Goal: Information Seeking & Learning: Compare options

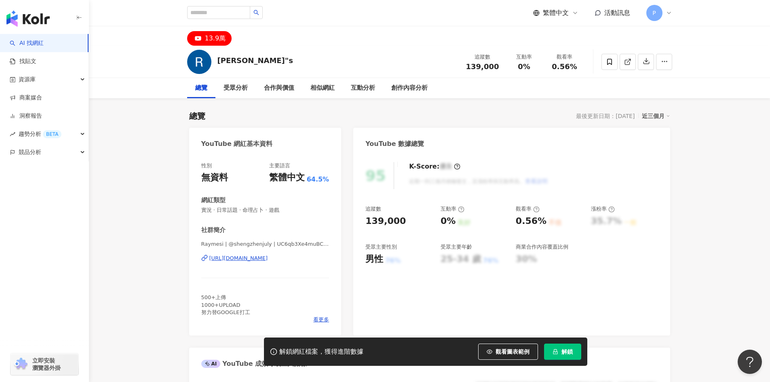
click at [231, 257] on div "https://www.youtube.com/channel/UC6qb3Xe4muBCPxfwlqFnAbA" at bounding box center [238, 258] width 59 height 7
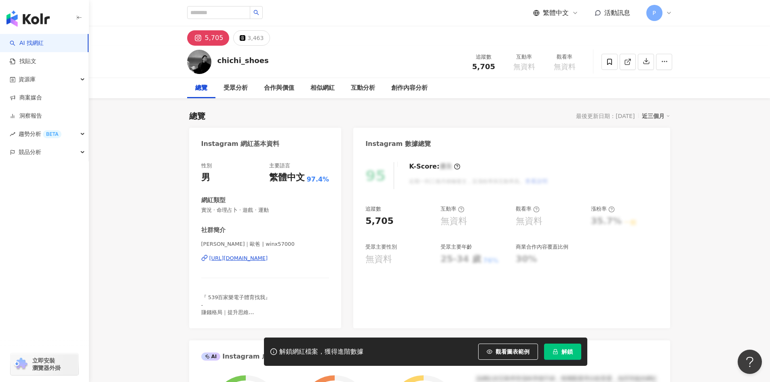
scroll to position [81, 0]
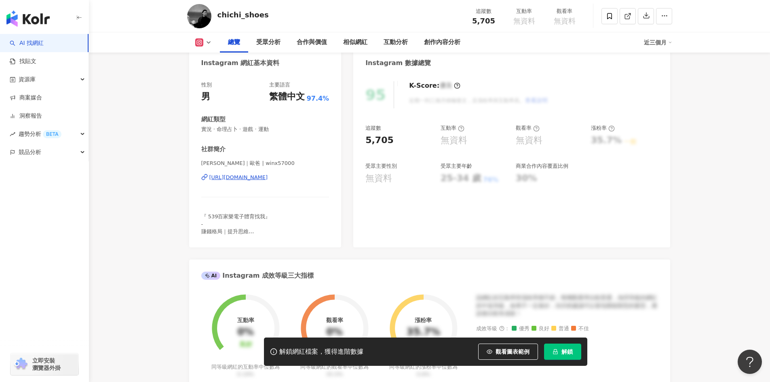
click at [264, 178] on div "https://www.instagram.com/winx57000/" at bounding box center [238, 177] width 59 height 7
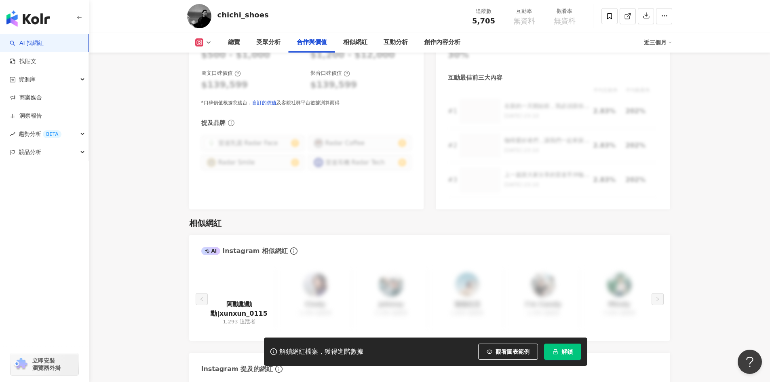
scroll to position [1293, 0]
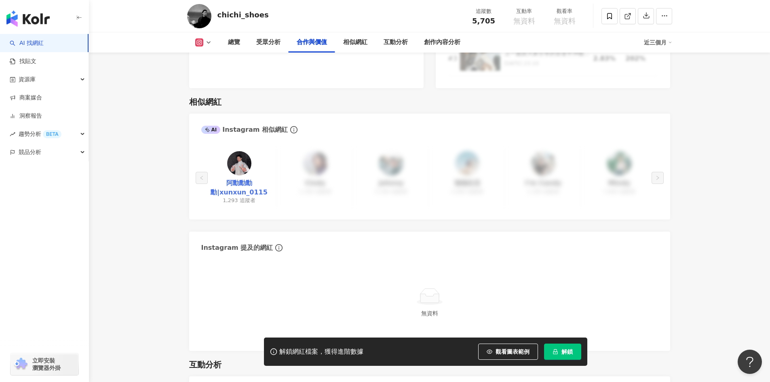
click at [241, 179] on link "阿勳勳勳勳|xunxun_0115" at bounding box center [239, 188] width 63 height 18
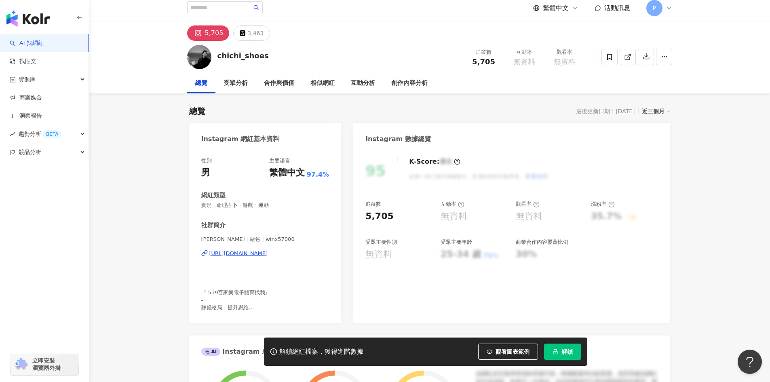
scroll to position [0, 0]
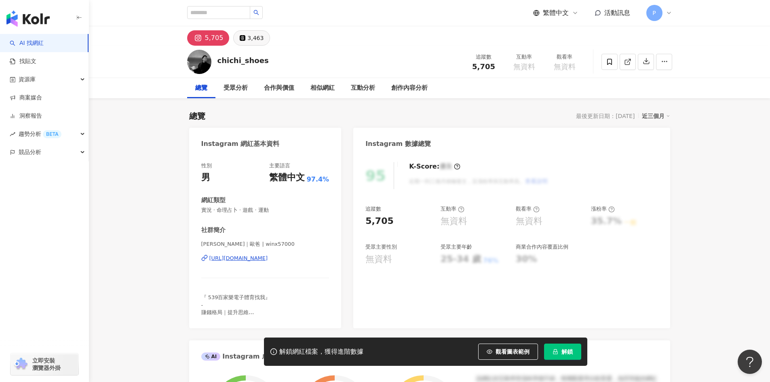
click at [248, 37] on div "3,463" at bounding box center [255, 37] width 16 height 11
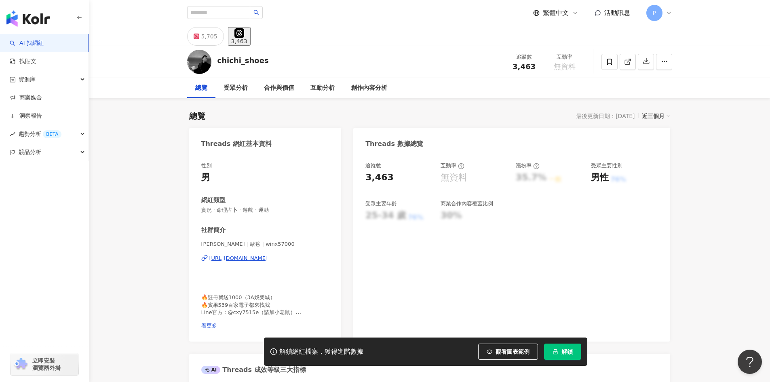
click at [263, 260] on div "https://www.threads.com/@winx57000" at bounding box center [238, 258] width 59 height 7
click at [196, 37] on icon at bounding box center [196, 36] width 3 height 3
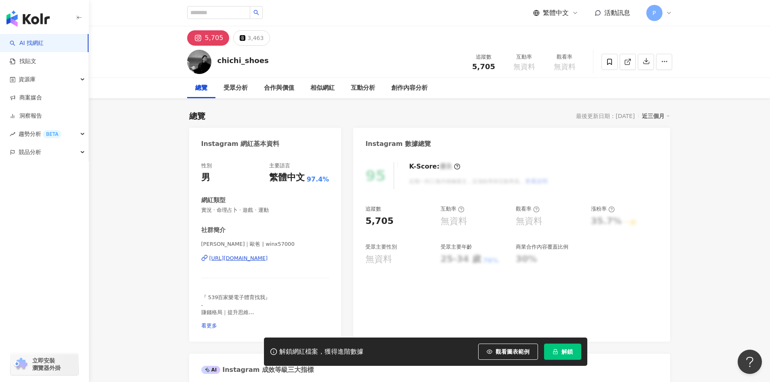
click at [247, 261] on div "https://www.instagram.com/winx57000/" at bounding box center [238, 258] width 59 height 7
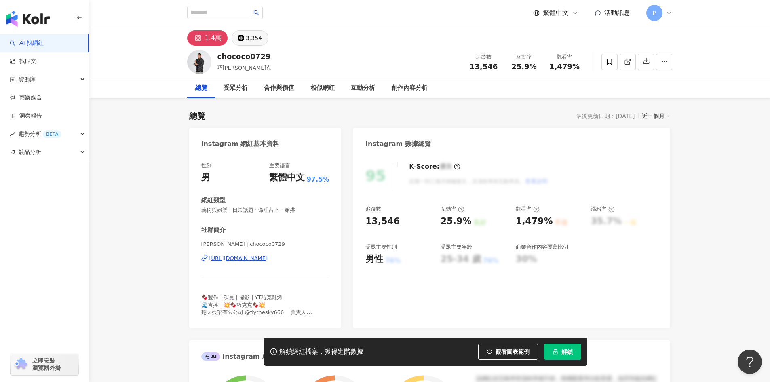
click at [246, 35] on div "3,354" at bounding box center [254, 37] width 16 height 11
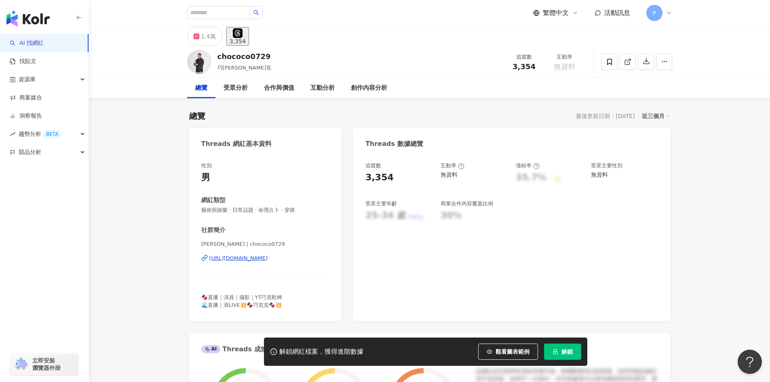
click at [265, 258] on div "https://www.threads.com/@chococo0729" at bounding box center [238, 258] width 59 height 7
click at [207, 37] on div "1.4萬" at bounding box center [208, 36] width 15 height 11
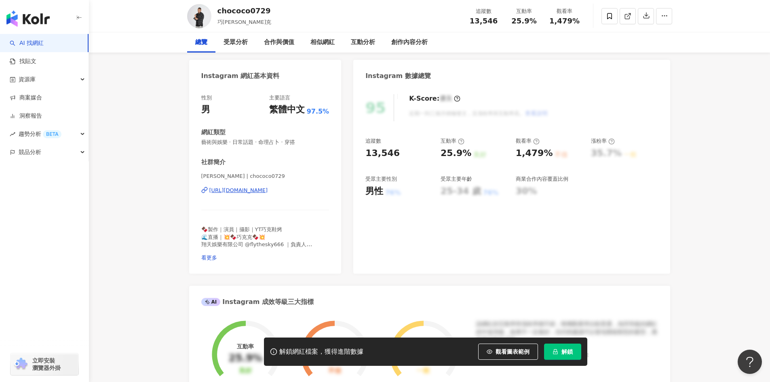
scroll to position [81, 0]
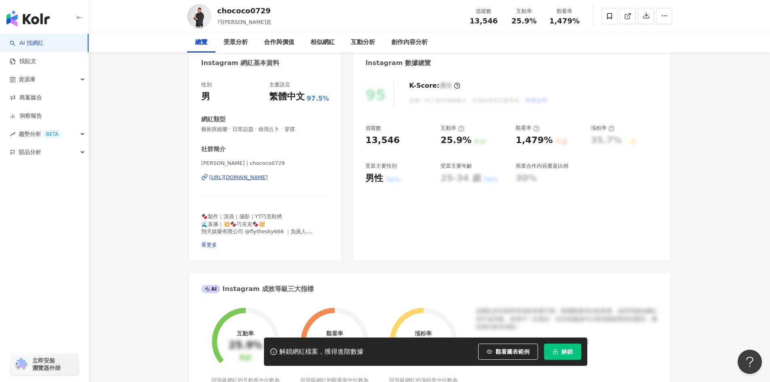
click at [263, 177] on div "https://www.instagram.com/chococo0729/" at bounding box center [238, 177] width 59 height 7
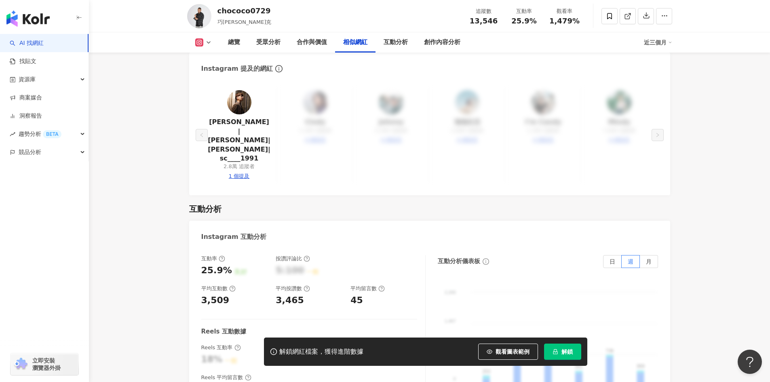
scroll to position [1406, 0]
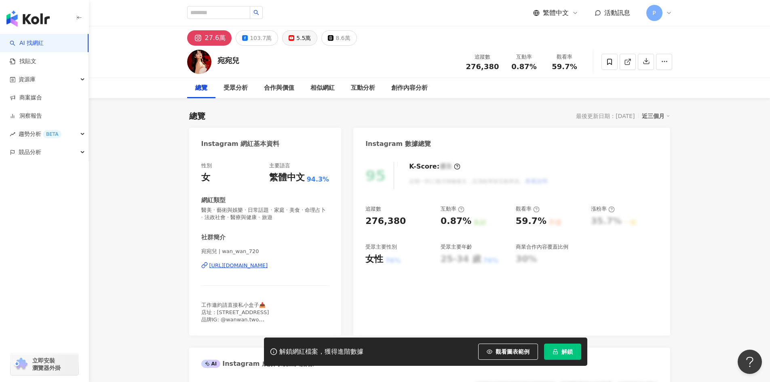
click at [296, 36] on div "5.5萬" at bounding box center [303, 37] width 15 height 11
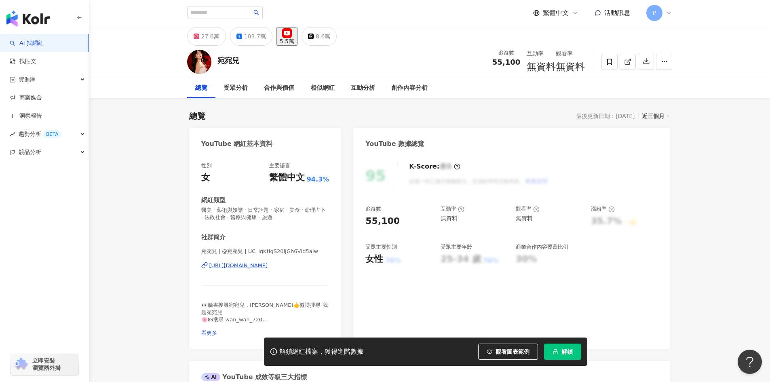
click at [261, 262] on div "[URL][DOMAIN_NAME]" at bounding box center [238, 265] width 59 height 7
click at [245, 34] on div "103.7萬" at bounding box center [255, 36] width 22 height 11
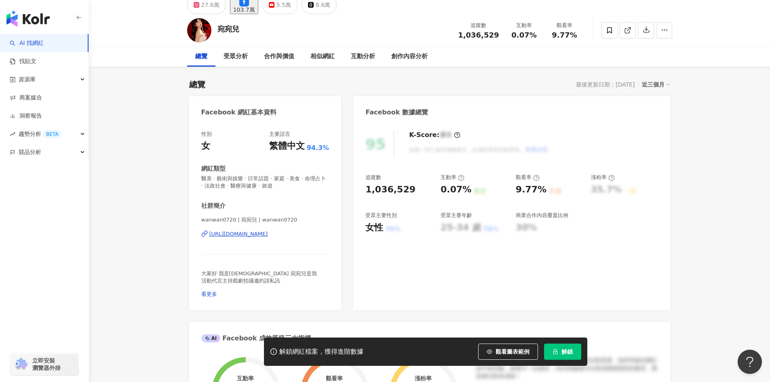
scroll to position [112, 0]
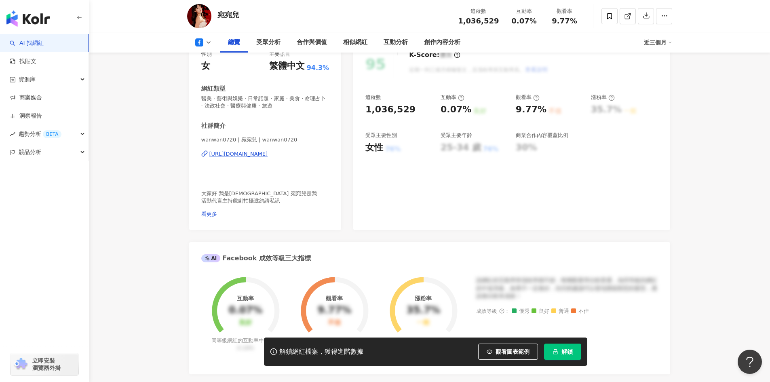
click at [246, 150] on div "https://www.facebook.com/233385223503948" at bounding box center [238, 153] width 59 height 7
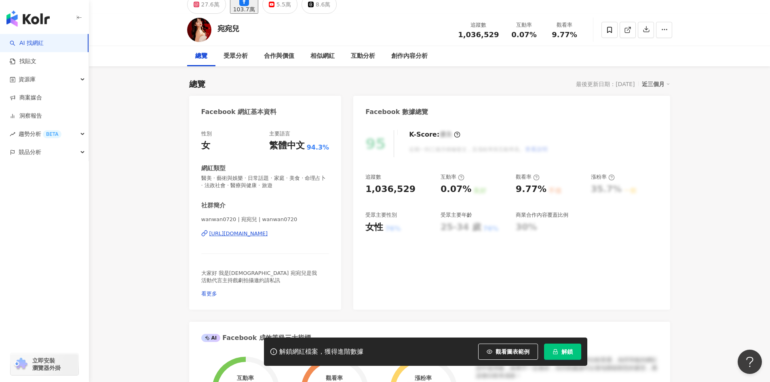
scroll to position [0, 0]
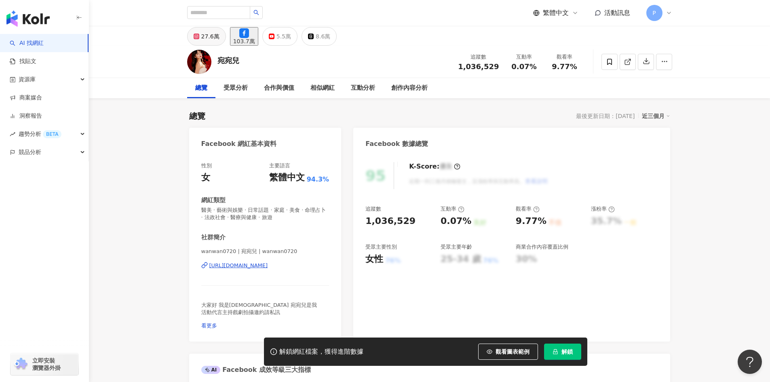
click at [209, 37] on div "27.6萬" at bounding box center [210, 36] width 18 height 11
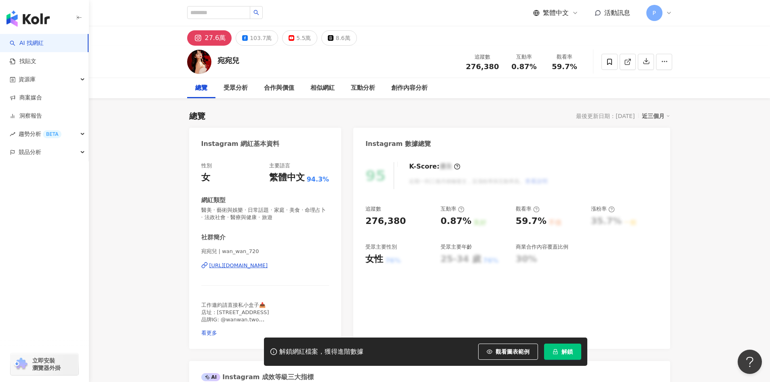
click at [255, 264] on div "https://www.instagram.com/wan_wan_720/" at bounding box center [238, 265] width 59 height 7
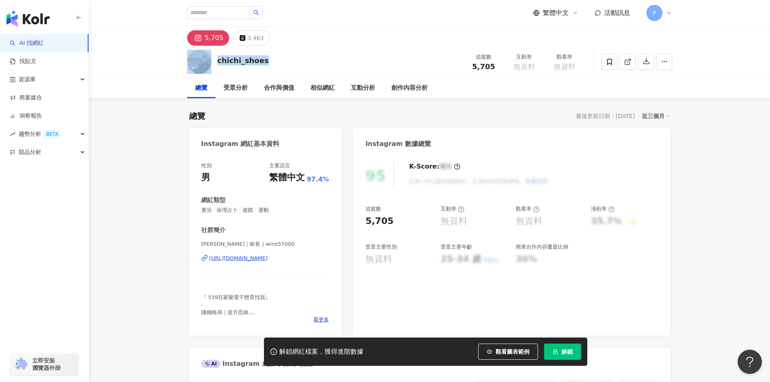
drag, startPoint x: 268, startPoint y: 63, endPoint x: 211, endPoint y: 58, distance: 57.2
click at [211, 58] on div "chichi_shoes 追蹤數 5,705 互動率 無資料 觀看率 無資料" at bounding box center [429, 62] width 517 height 32
copy div "chichi_shoes"
click at [358, 29] on div "5,705 3,463" at bounding box center [429, 35] width 517 height 19
click at [253, 38] on div "3,463" at bounding box center [255, 37] width 16 height 11
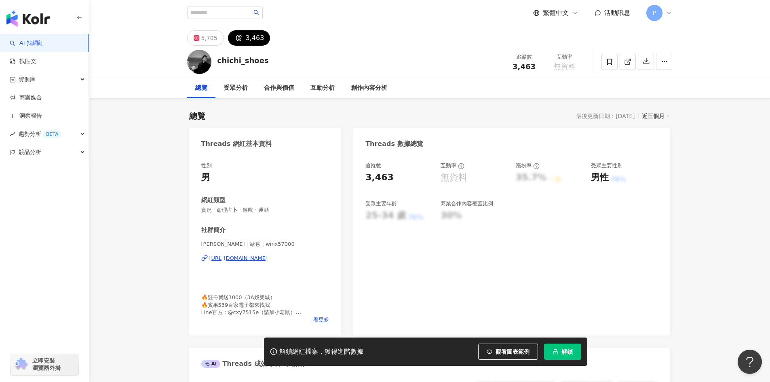
drag, startPoint x: 247, startPoint y: 261, endPoint x: 181, endPoint y: 41, distance: 229.2
click at [247, 261] on div "https://www.threads.com/@winx57000" at bounding box center [238, 258] width 59 height 7
click at [320, 320] on span "看更多" at bounding box center [321, 319] width 16 height 7
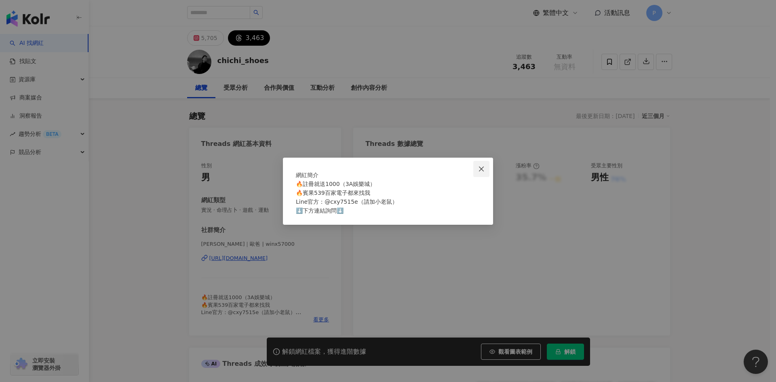
click at [480, 166] on icon "close" at bounding box center [481, 169] width 6 height 6
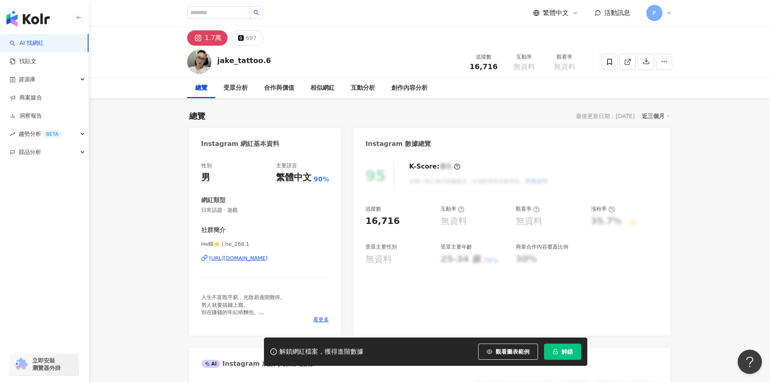
click at [268, 259] on div "https://www.instagram.com/he_168.1/" at bounding box center [238, 258] width 59 height 7
click at [248, 35] on div "697" at bounding box center [251, 37] width 11 height 11
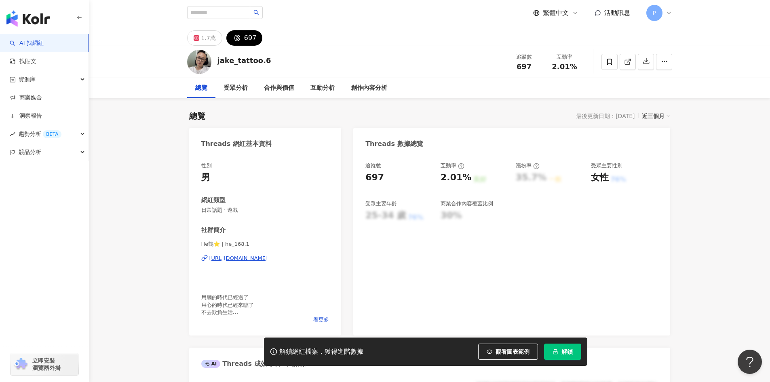
click at [255, 260] on div "https://www.threads.com/@he_168.1" at bounding box center [238, 258] width 59 height 7
click at [214, 62] on div "jake_tattoo.6 追蹤數 697 互動率 2.01%" at bounding box center [429, 62] width 517 height 32
click at [309, 46] on div "jake_tattoo.6 追蹤數 697 互動率 2.01%" at bounding box center [429, 62] width 517 height 32
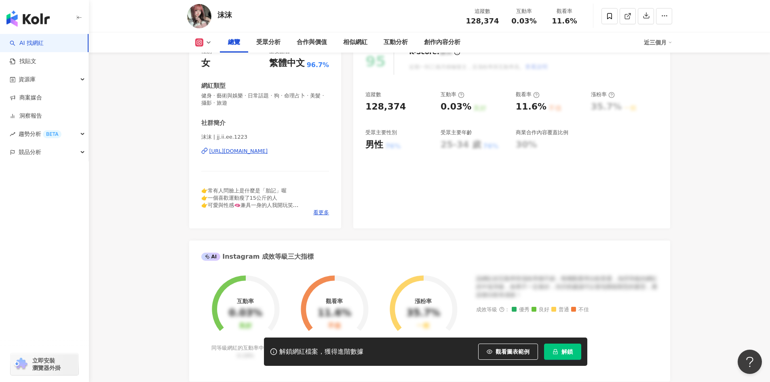
scroll to position [121, 0]
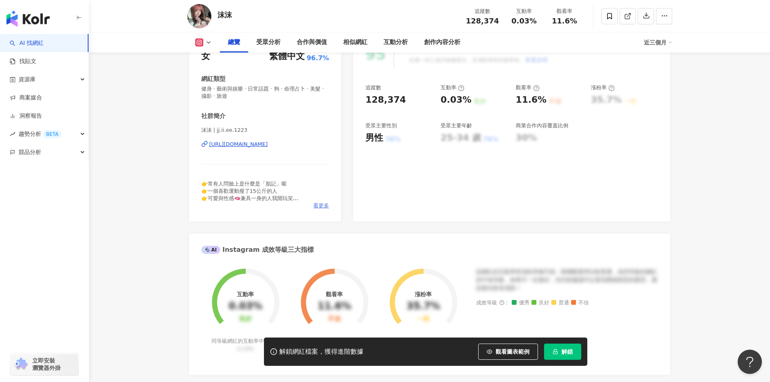
click at [322, 204] on span "看更多" at bounding box center [321, 205] width 16 height 7
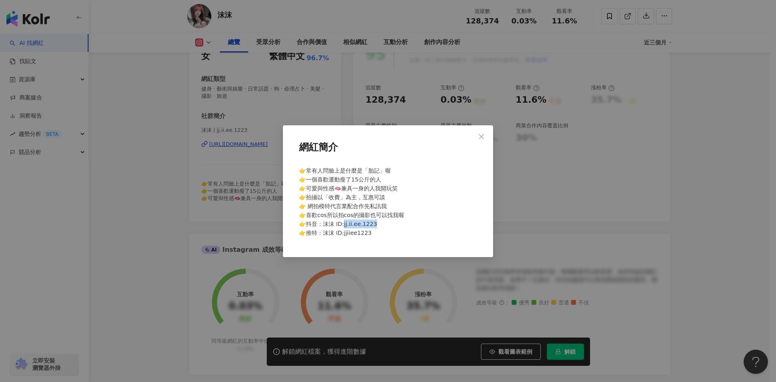
drag, startPoint x: 343, startPoint y: 224, endPoint x: 373, endPoint y: 223, distance: 29.9
click at [373, 223] on span "👉常有人問臉上是什麼是「胎記」喔 👉一個喜歡運動瘦了15公斤的人 👉可愛與性感🫦兼具一身的人我開玩笑 👉拍攝以「收費」為主，互惠可談 👉 網拍模特代言業配合作…" at bounding box center [351, 201] width 105 height 69
copy span ".1223 👉推特：沫沫"
click at [140, 130] on div "網紅簡介 👉常有人問臉上是什麼是「胎記」喔 👉一個喜歡運動瘦了15公斤的人 👉可愛與性感🫦兼具一身的人我開玩笑 👉拍攝以「收費」為主，互惠可談 👉 網拍模特代…" at bounding box center [388, 191] width 776 height 382
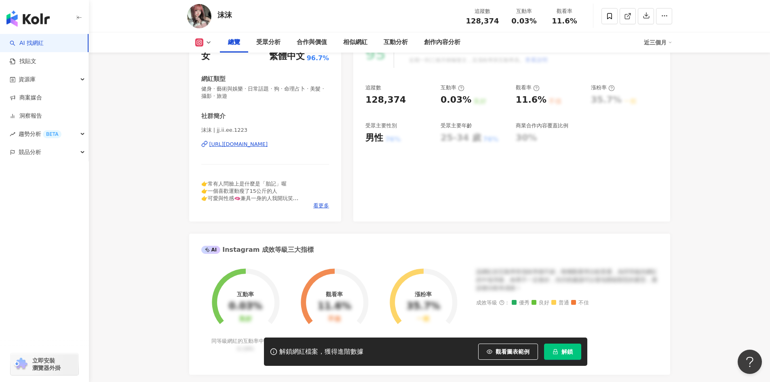
scroll to position [0, 0]
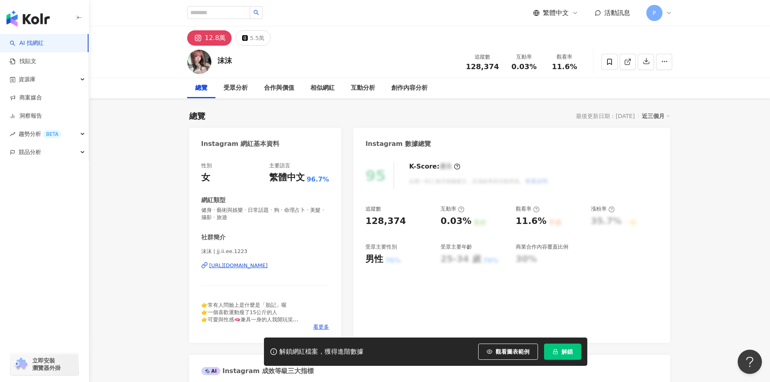
click at [211, 38] on div "12.8萬" at bounding box center [215, 37] width 21 height 11
click at [233, 265] on div "[URL][DOMAIN_NAME]" at bounding box center [238, 265] width 59 height 7
click at [250, 39] on div "5.5萬" at bounding box center [257, 37] width 15 height 11
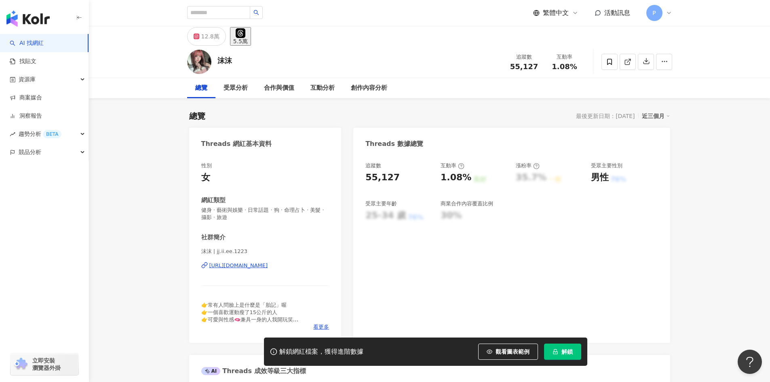
click at [268, 265] on div "https://www.threads.com/@jj.ii.ee.1223" at bounding box center [238, 265] width 59 height 7
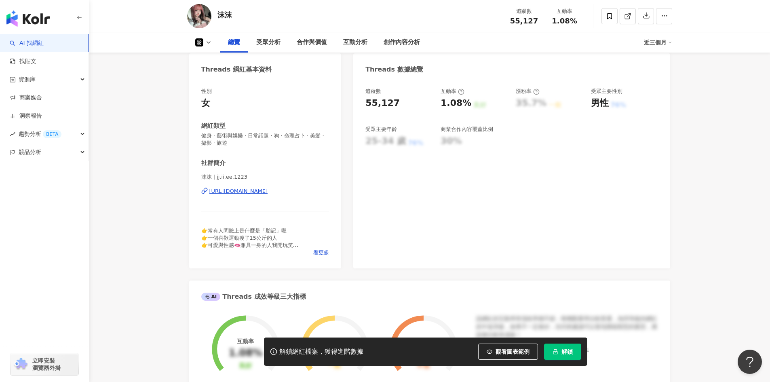
scroll to position [81, 0]
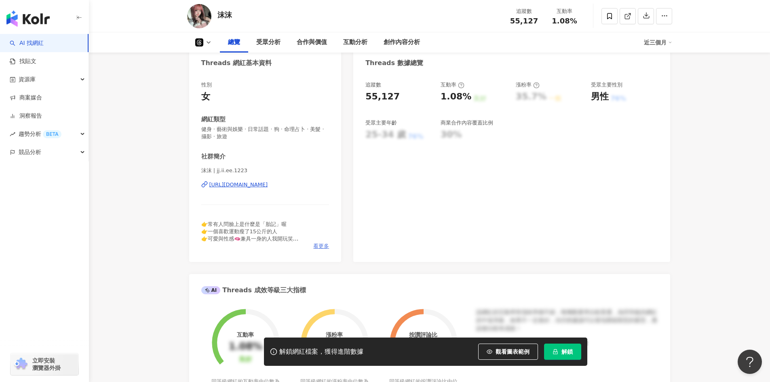
click at [324, 246] on span "看更多" at bounding box center [321, 245] width 16 height 7
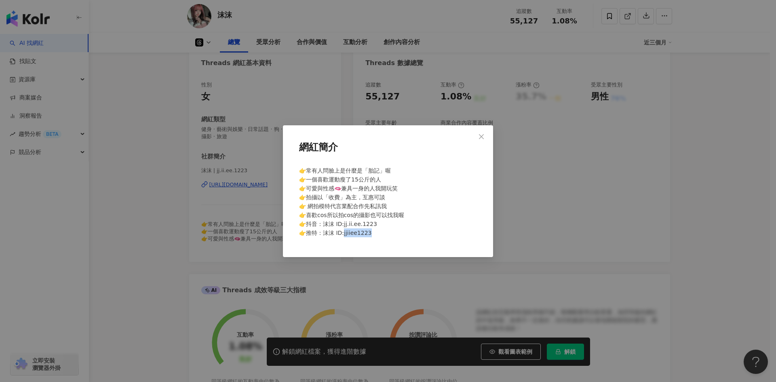
drag, startPoint x: 343, startPoint y: 234, endPoint x: 368, endPoint y: 234, distance: 25.1
click at [368, 234] on span "👉常有人問臉上是什麼是「胎記」喔 👉一個喜歡運動瘦了15公斤的人 👉可愛與性感🫦兼具一身的人我開玩笑 👉拍攝以「收費」為主，互惠可談 👉 網拍模特代言業配合作…" at bounding box center [351, 201] width 105 height 69
copy span "3"
click at [482, 135] on icon "close" at bounding box center [481, 136] width 6 height 6
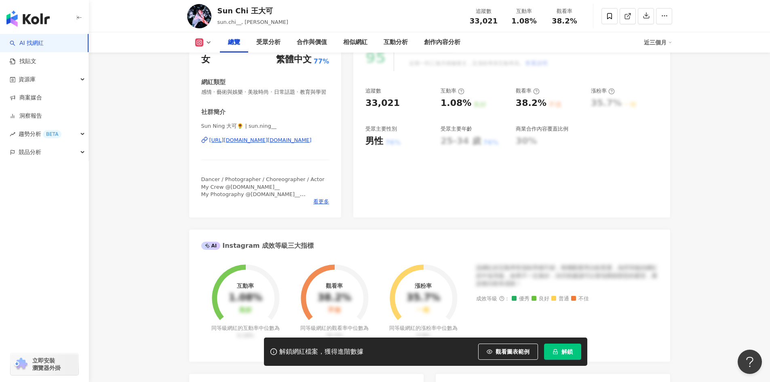
scroll to position [202, 0]
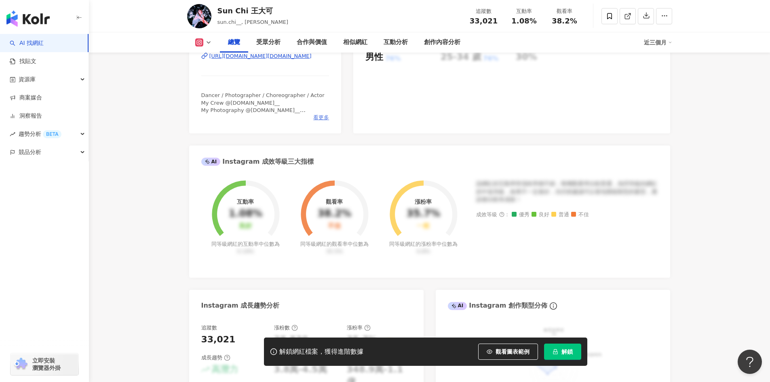
click at [322, 121] on span "看更多" at bounding box center [321, 117] width 16 height 7
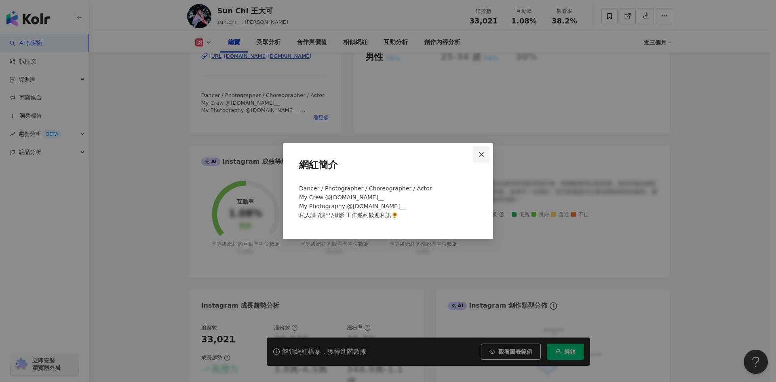
click at [482, 155] on icon "close" at bounding box center [481, 154] width 6 height 6
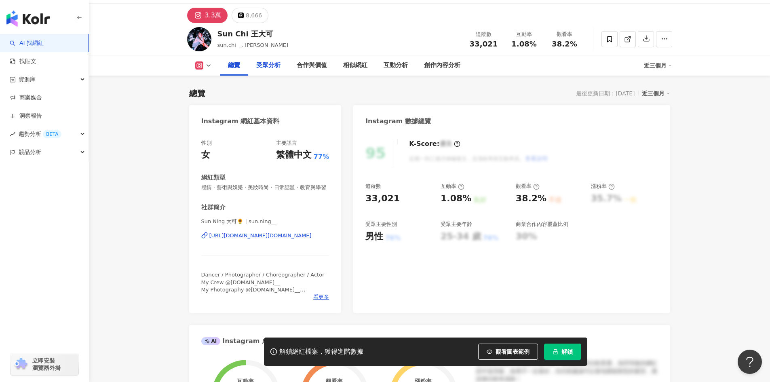
scroll to position [0, 0]
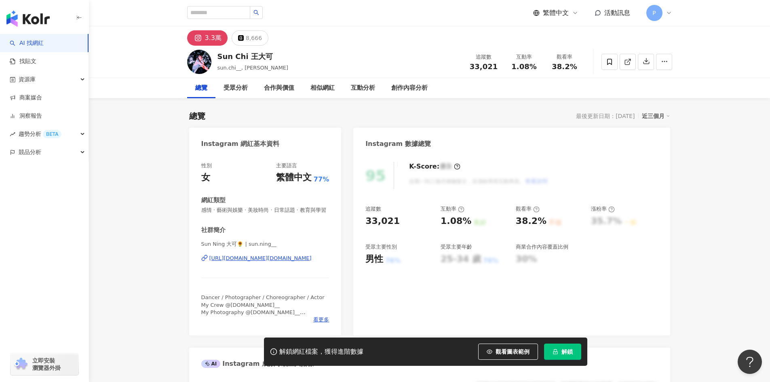
click at [210, 36] on div "3.3萬" at bounding box center [213, 37] width 17 height 11
click at [254, 262] on div "https://www.instagram.com/sun.ning__/" at bounding box center [260, 258] width 102 height 7
click at [254, 39] on div "8,666" at bounding box center [254, 37] width 16 height 11
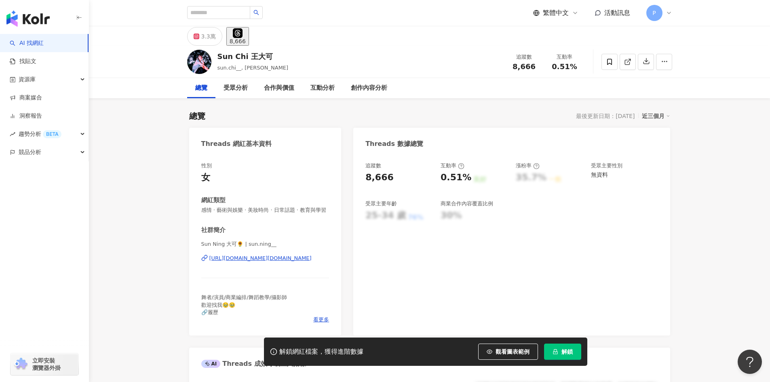
click at [256, 262] on div "https://www.threads.com/@sun.ning__" at bounding box center [260, 258] width 102 height 7
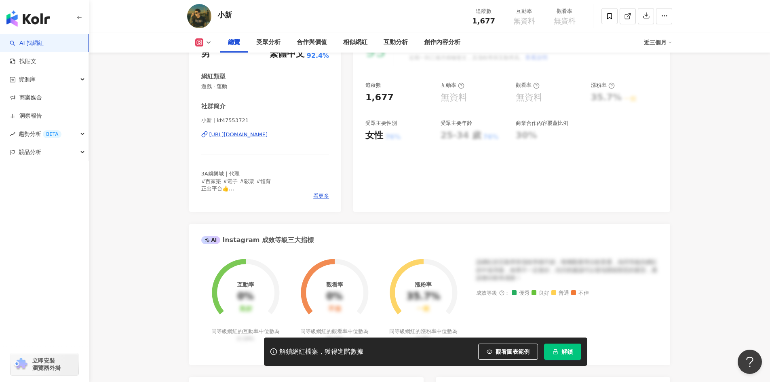
scroll to position [109, 0]
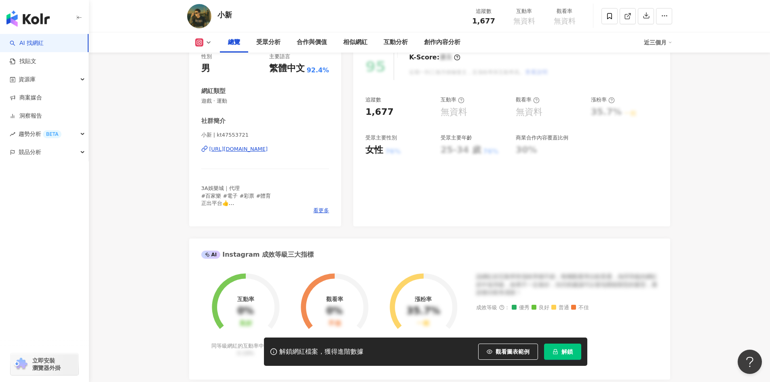
click at [268, 150] on div "https://www.instagram.com/kt47553721/" at bounding box center [238, 148] width 59 height 7
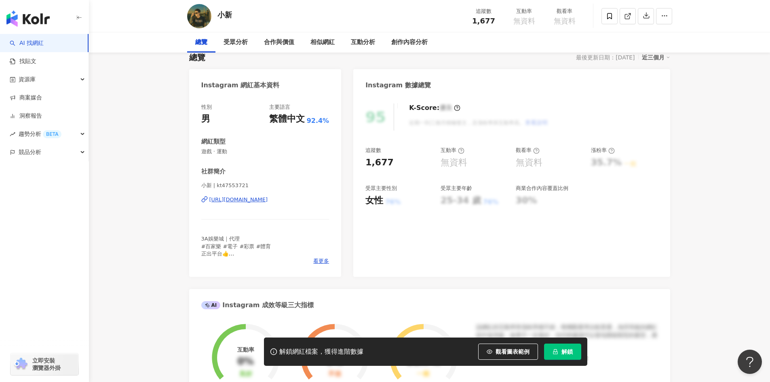
scroll to position [0, 0]
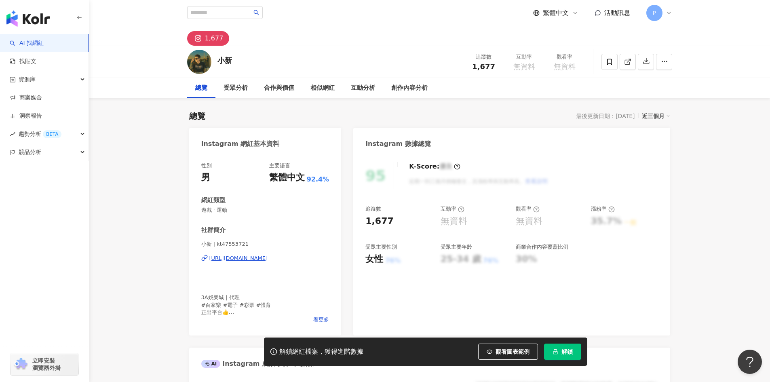
click at [212, 41] on div "1,677" at bounding box center [214, 38] width 19 height 11
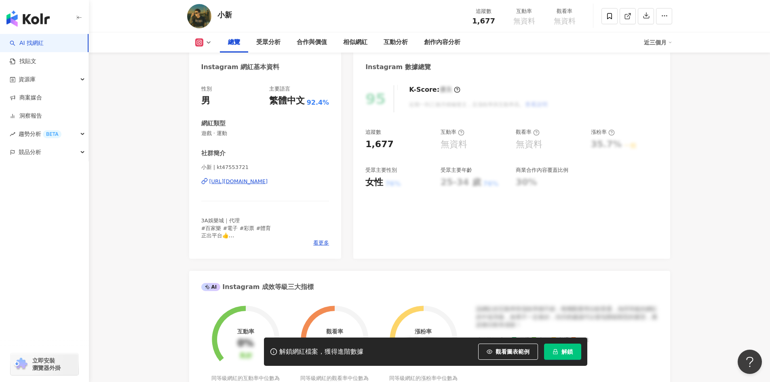
scroll to position [81, 0]
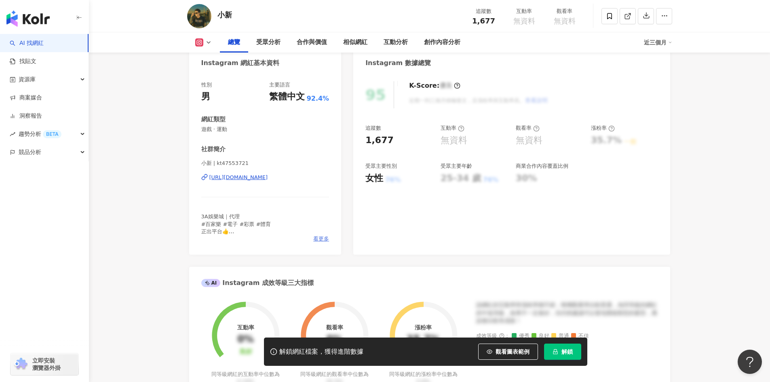
click at [323, 238] on span "看更多" at bounding box center [321, 238] width 16 height 7
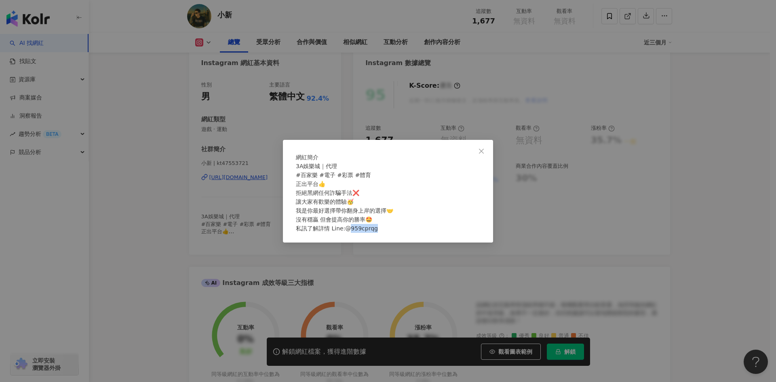
drag, startPoint x: 353, startPoint y: 233, endPoint x: 379, endPoint y: 232, distance: 25.9
click at [379, 232] on div "3A娛樂城｜代理 #百家樂 #電子 #彩票 #體育 正出平台👍 拒絕黑網任何詐騙手法❌ 讓大家有歡樂的體驗🥳 我是你最好選擇帶你翻身上岸的選擇🤝 沒有穩贏 但…" at bounding box center [388, 197] width 184 height 71
click at [394, 233] on div "3A娛樂城｜代理 #百家樂 #電子 #彩票 #體育 正出平台👍 拒絕黑網任何詐騙手法❌ 讓大家有歡樂的體驗🥳 我是你最好選擇帶你翻身上岸的選擇🤝 沒有穩贏 但…" at bounding box center [388, 197] width 184 height 71
click at [480, 148] on icon "close" at bounding box center [481, 151] width 6 height 6
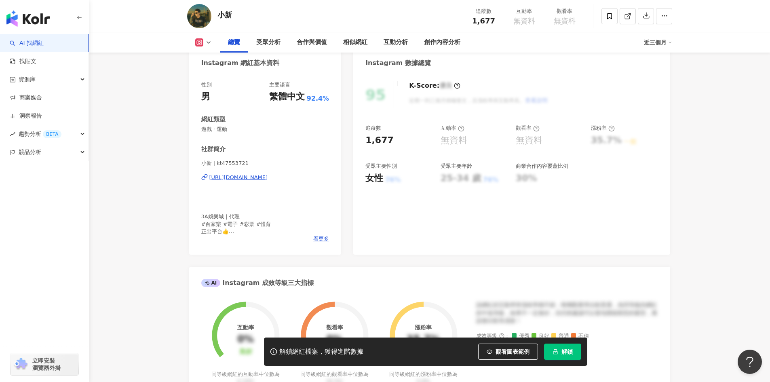
click at [218, 14] on div "小新" at bounding box center [224, 15] width 15 height 10
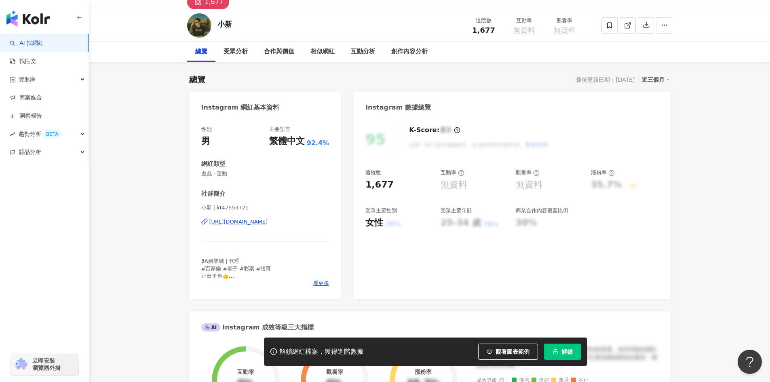
scroll to position [0, 0]
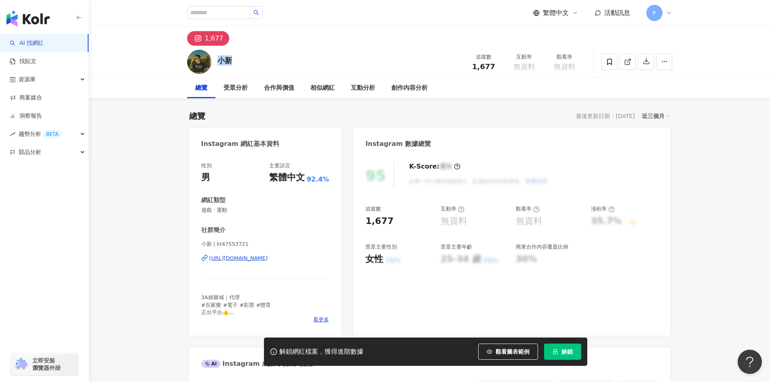
drag, startPoint x: 217, startPoint y: 61, endPoint x: 235, endPoint y: 61, distance: 18.2
click at [235, 61] on div "小新 追蹤數 1,677 互動率 無資料 觀看率 無資料" at bounding box center [429, 62] width 517 height 32
copy div "小新"
click at [309, 61] on div "小新 追蹤數 1,677 互動率 無資料 觀看率 無資料" at bounding box center [429, 62] width 517 height 32
click at [241, 261] on div "https://www.instagram.com/kt47553721/" at bounding box center [238, 258] width 59 height 7
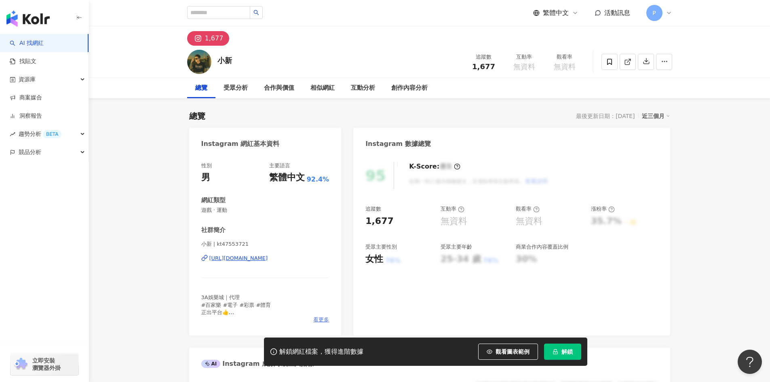
click at [323, 321] on span "看更多" at bounding box center [321, 319] width 16 height 7
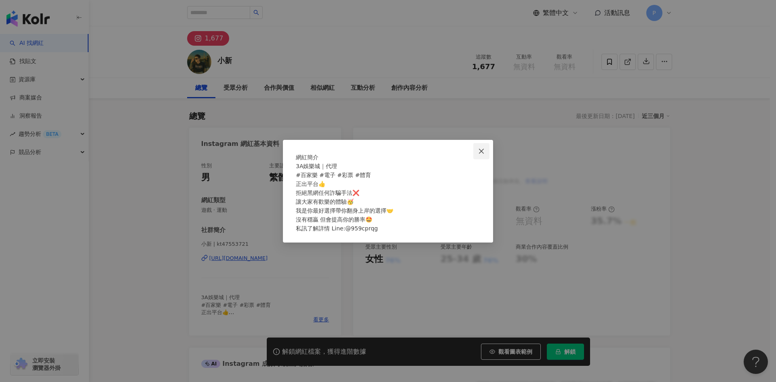
click at [478, 148] on icon "close" at bounding box center [481, 151] width 6 height 6
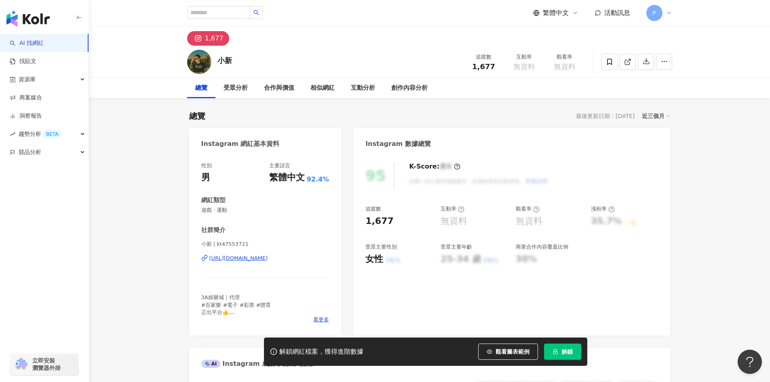
click at [203, 259] on icon at bounding box center [204, 258] width 6 height 6
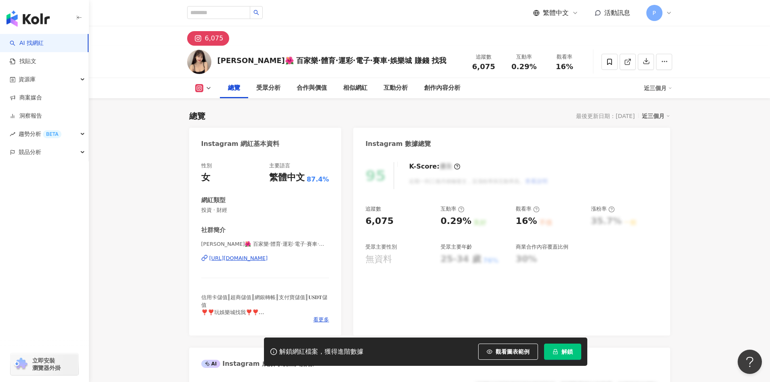
click at [268, 258] on div "[URL][DOMAIN_NAME]" at bounding box center [238, 258] width 59 height 7
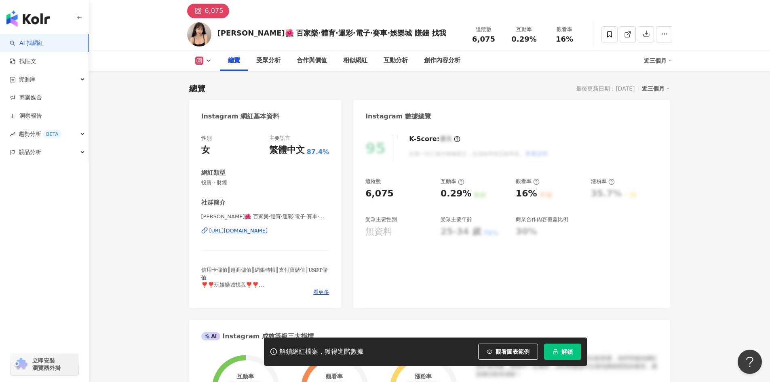
scroll to position [40, 0]
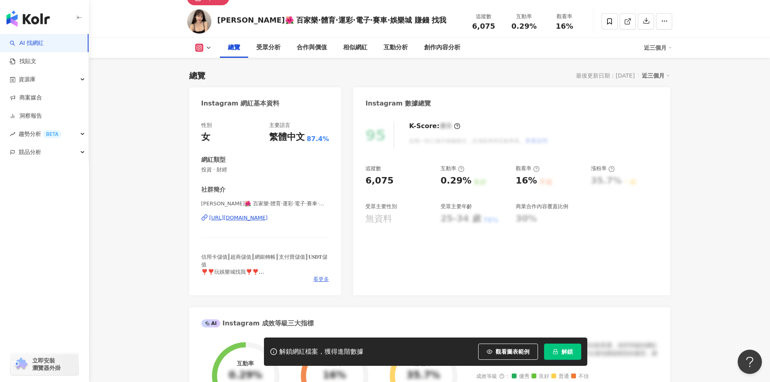
click at [321, 278] on span "看更多" at bounding box center [321, 279] width 16 height 7
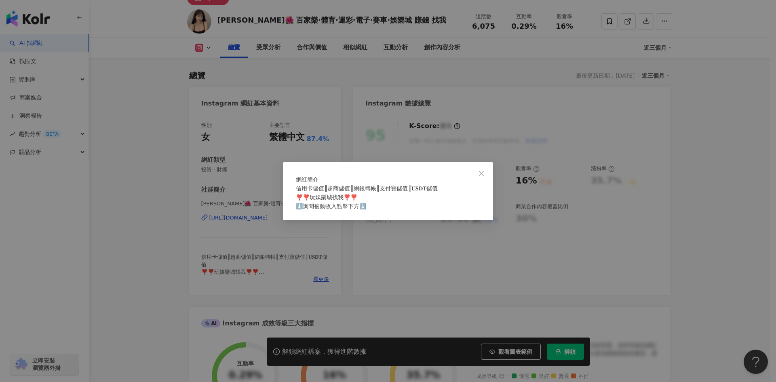
click at [367, 209] on span "信用卡儲值║超商儲值║網銀轉帳║支付寶儲值║𝐔𝐒𝐃𝐓儲值 ❣️❣️玩娛樂城找我❣️❣️ ⬇️詢問被動收入點擊下方⬇️" at bounding box center [367, 197] width 142 height 24
click at [323, 209] on span "信用卡儲值║超商儲值║網銀轉帳║支付寶儲值║𝐔𝐒𝐃𝐓儲值 ❣️❣️玩娛樂城找我❣️❣️ ⬇️詢問被動收入點擊下方⬇️" at bounding box center [367, 197] width 142 height 24
click at [301, 209] on span "信用卡儲值║超商儲值║網銀轉帳║支付寶儲值║𝐔𝐒𝐃𝐓儲值 ❣️❣️玩娛樂城找我❣️❣️ ⬇️詢問被動收入點擊下方⬇️" at bounding box center [367, 197] width 142 height 24
click at [354, 209] on span "信用卡儲值║超商儲值║網銀轉帳║支付寶儲值║𝐔𝐒𝐃𝐓儲值 ❣️❣️玩娛樂城找我❣️❣️ ⬇️詢問被動收入點擊下方⬇️" at bounding box center [367, 197] width 142 height 24
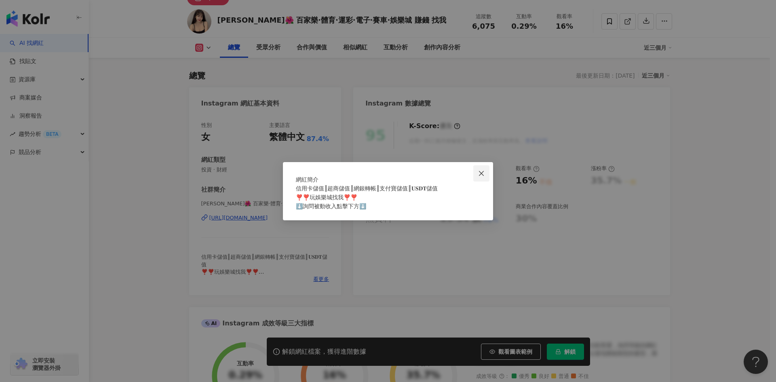
click at [481, 170] on icon "close" at bounding box center [481, 173] width 6 height 6
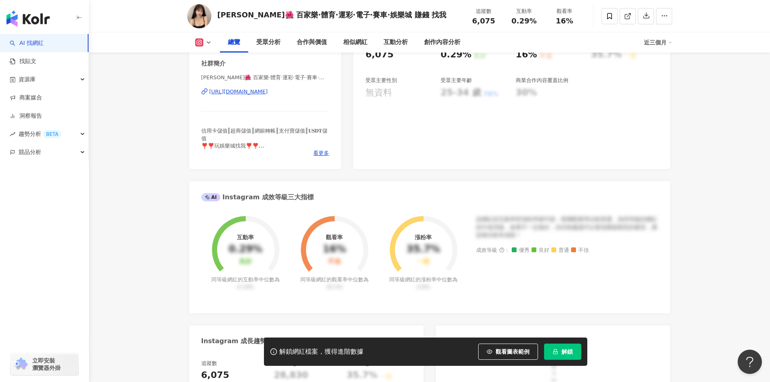
scroll to position [0, 0]
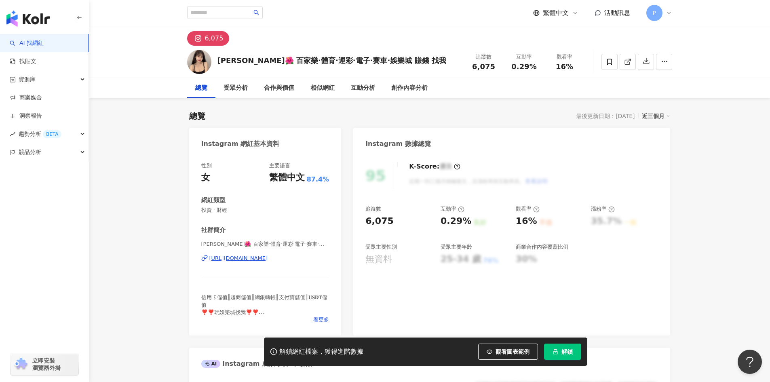
click at [268, 257] on div "https://www.instagram.com/lincc__99/" at bounding box center [238, 258] width 59 height 7
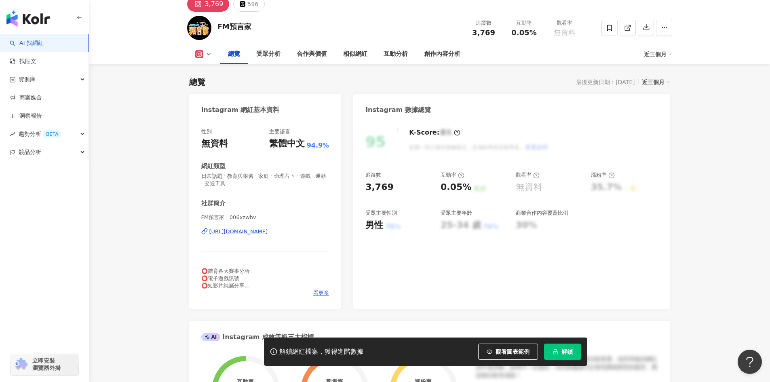
scroll to position [81, 0]
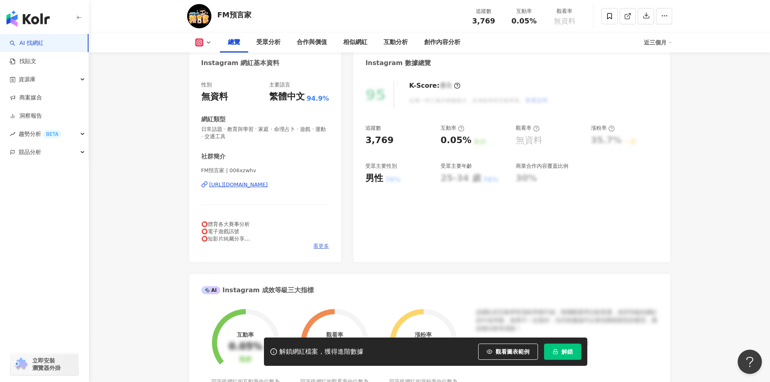
click at [323, 244] on span "看更多" at bounding box center [321, 245] width 16 height 7
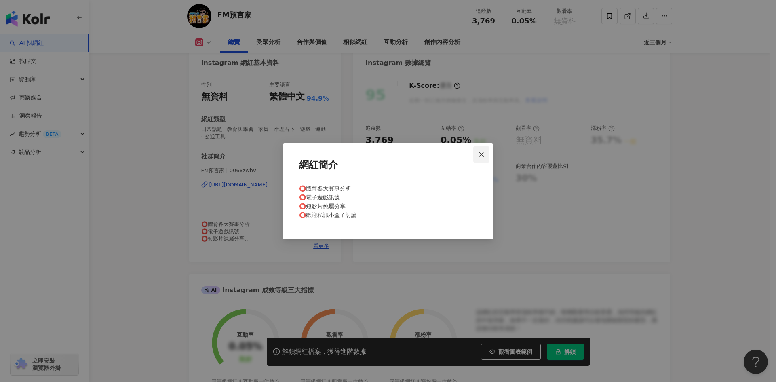
click at [481, 151] on button "Close" at bounding box center [481, 154] width 16 height 16
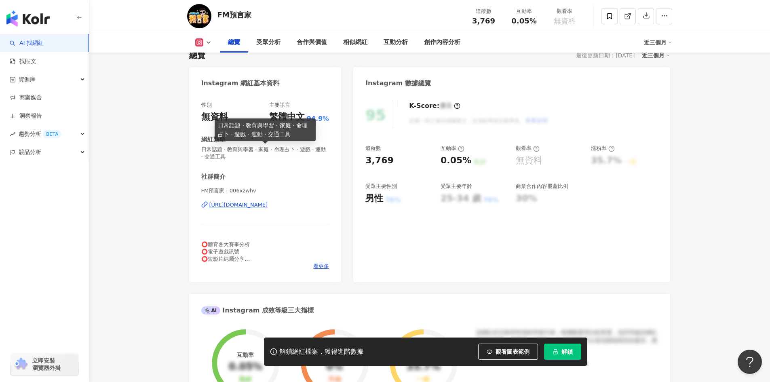
scroll to position [40, 0]
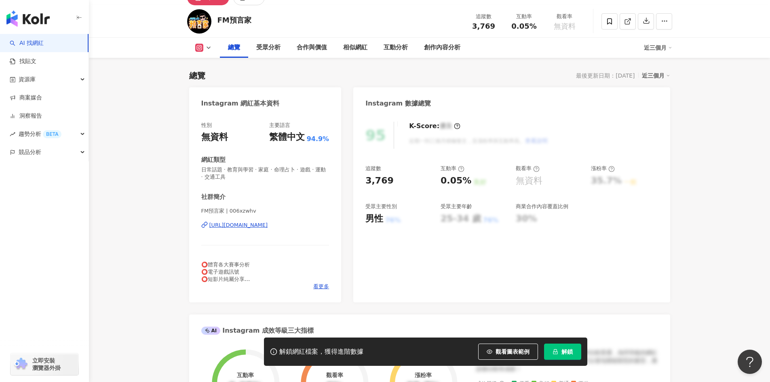
click at [259, 225] on div "https://www.instagram.com/006xzwhv/" at bounding box center [238, 224] width 59 height 7
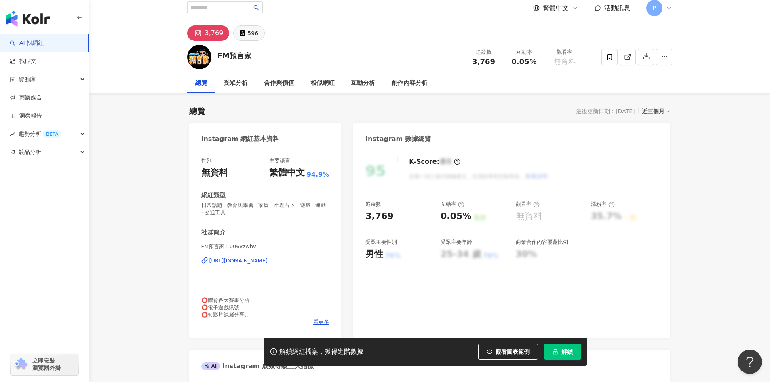
scroll to position [0, 0]
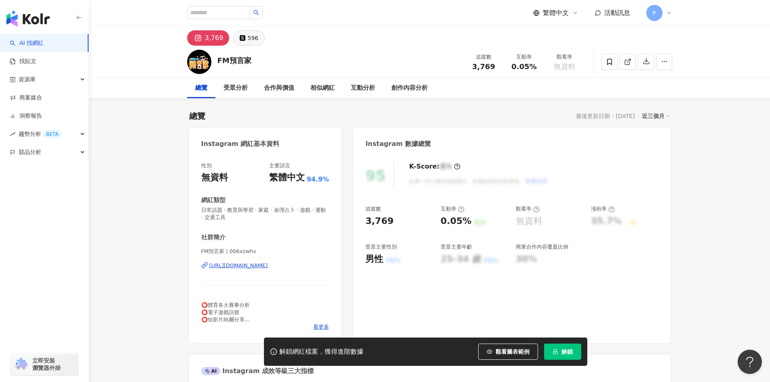
click at [245, 38] on button "596" at bounding box center [249, 37] width 32 height 15
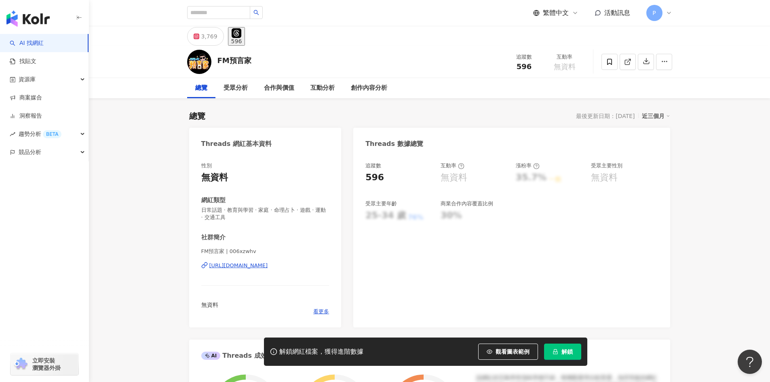
click at [236, 265] on div "https://www.threads.com/@006xzwhv" at bounding box center [238, 265] width 59 height 7
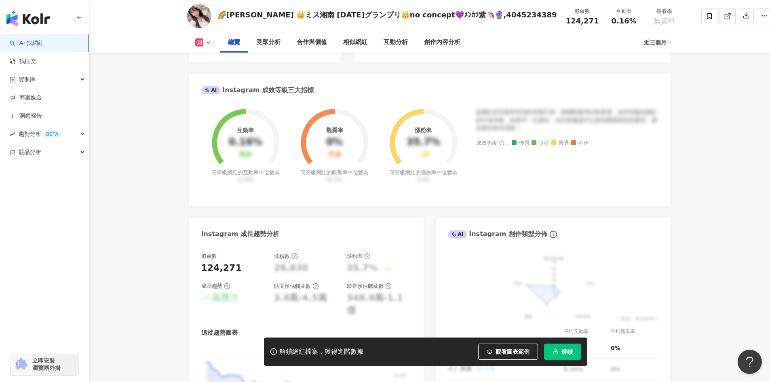
scroll to position [162, 0]
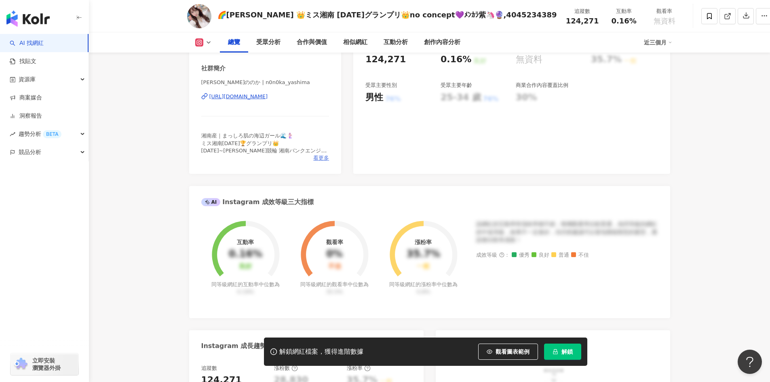
click at [324, 158] on span "看更多" at bounding box center [321, 157] width 16 height 7
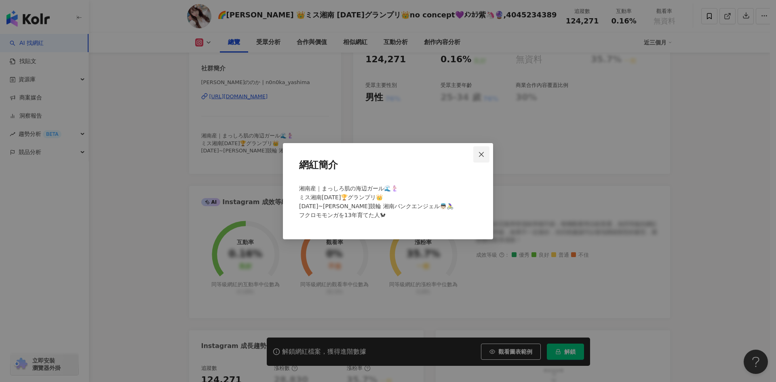
click at [479, 153] on icon "close" at bounding box center [481, 154] width 6 height 6
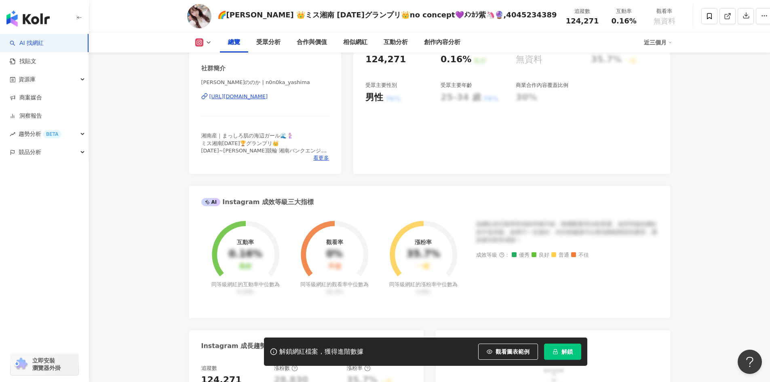
click at [268, 97] on div "[URL][DOMAIN_NAME]" at bounding box center [238, 96] width 59 height 7
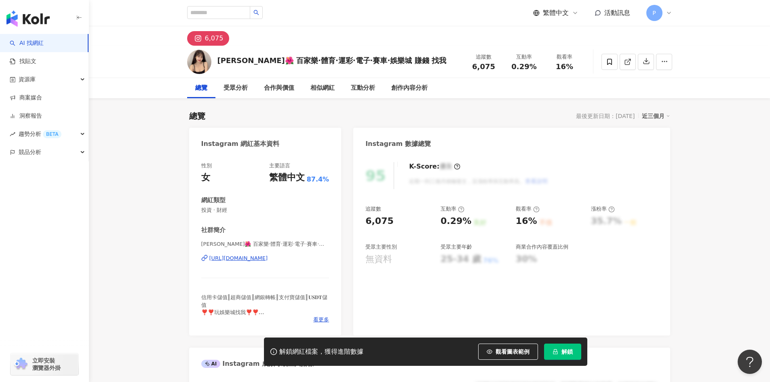
click at [268, 259] on div "https://www.instagram.com/lincc__99/" at bounding box center [238, 258] width 59 height 7
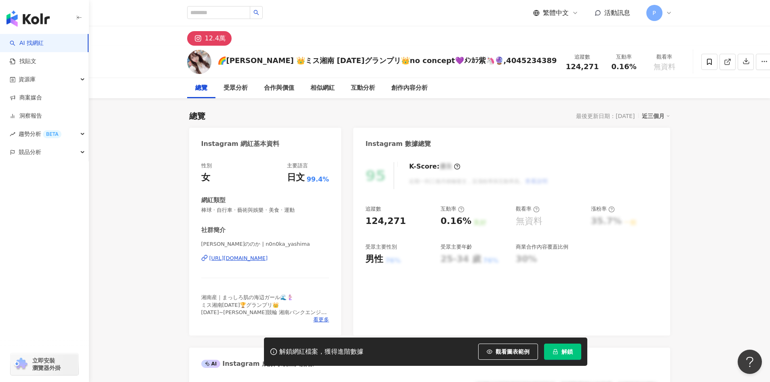
click at [37, 21] on img "button" at bounding box center [27, 19] width 43 height 16
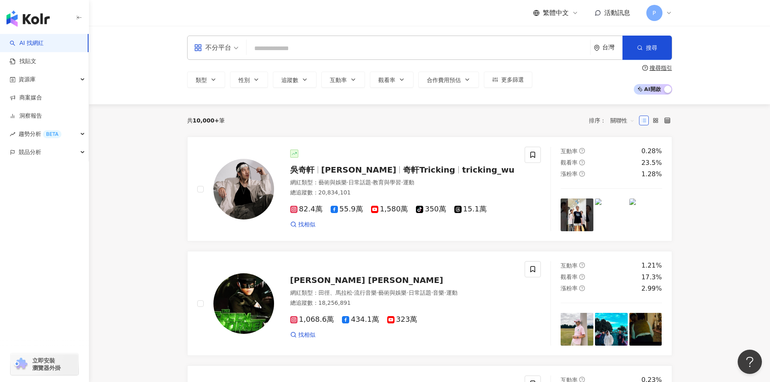
click at [305, 49] on input "search" at bounding box center [418, 48] width 337 height 15
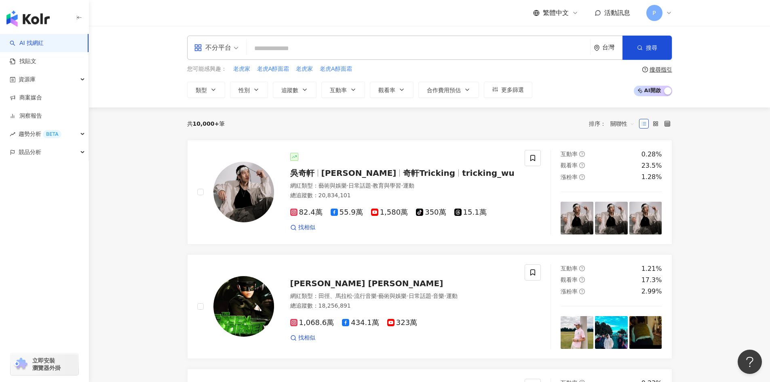
click at [298, 47] on input "search" at bounding box center [418, 48] width 337 height 15
paste input "****"
click at [286, 49] on input "****" at bounding box center [418, 48] width 337 height 15
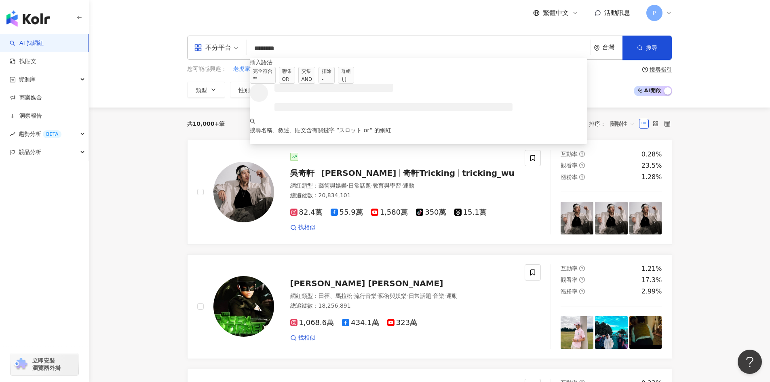
paste input "****"
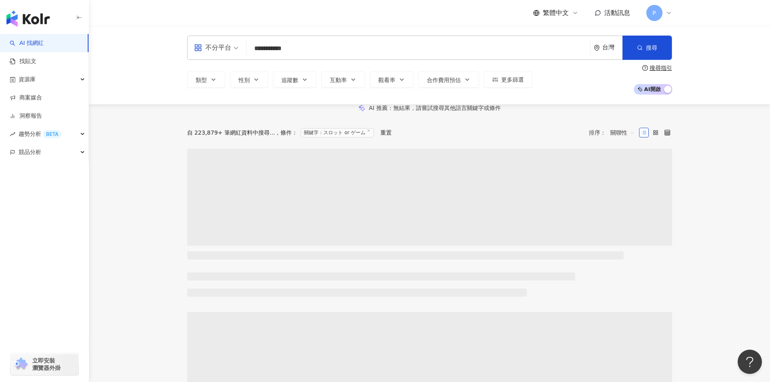
click at [608, 49] on div "台灣" at bounding box center [612, 47] width 20 height 7
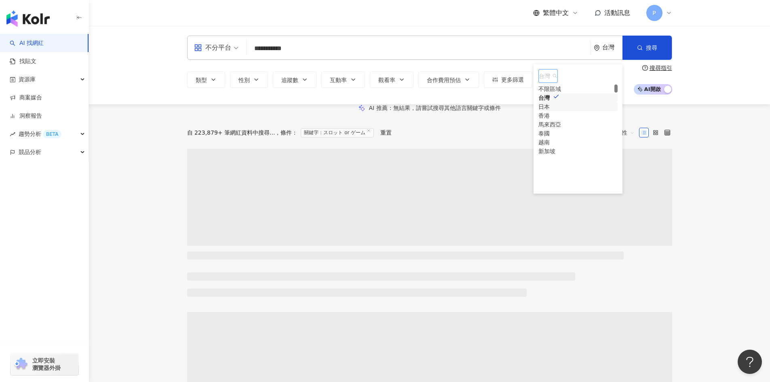
click at [549, 111] on div "日本" at bounding box center [543, 106] width 11 height 9
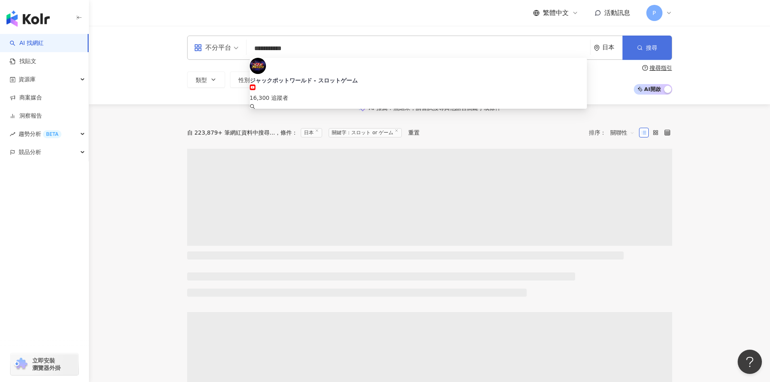
click at [650, 48] on span "搜尋" at bounding box center [651, 47] width 11 height 6
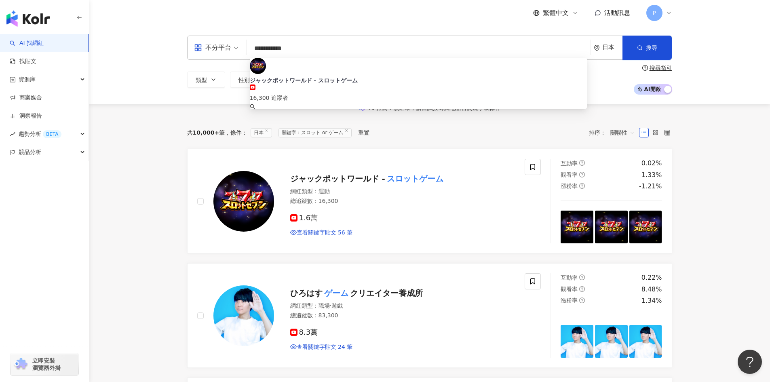
drag, startPoint x: 309, startPoint y: 50, endPoint x: 290, endPoint y: 48, distance: 19.5
click at [290, 48] on input "**********" at bounding box center [418, 48] width 337 height 15
paste input "*****"
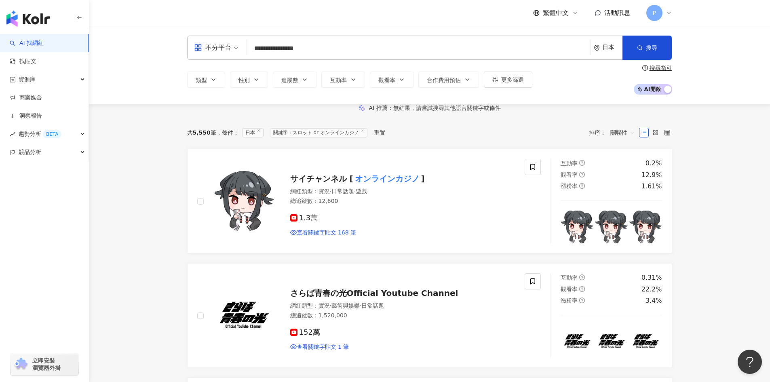
type input "**********"
